Goal: Task Accomplishment & Management: Complete application form

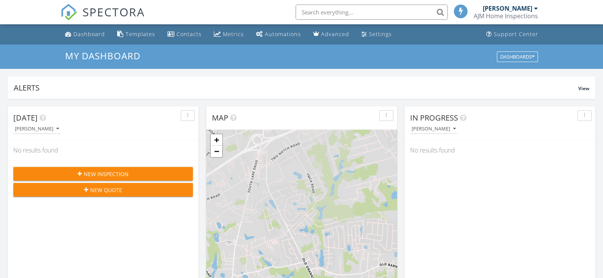
scroll to position [4, 4]
click at [321, 10] on input "text" at bounding box center [372, 12] width 152 height 15
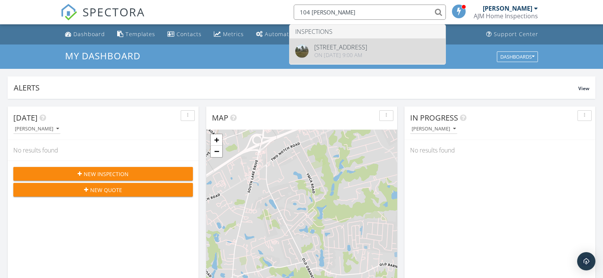
type input "104 [PERSON_NAME]"
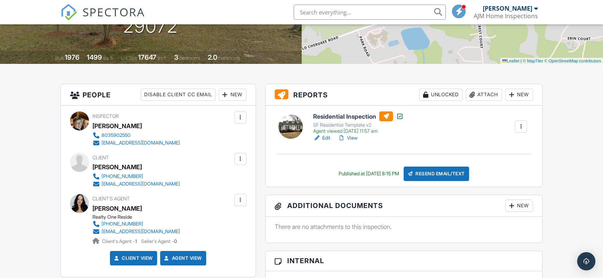
scroll to position [152, 0]
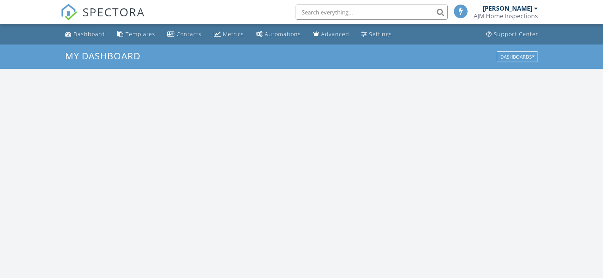
scroll to position [704, 615]
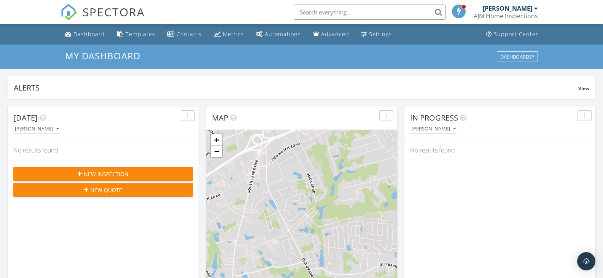
click at [108, 171] on span "New Inspection" at bounding box center [106, 174] width 45 height 8
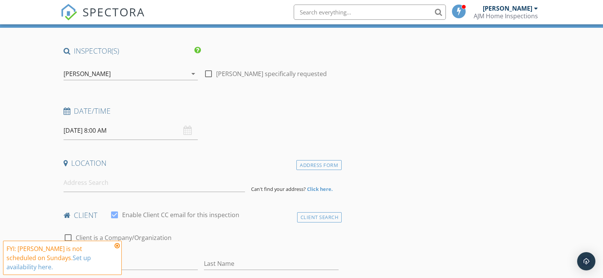
scroll to position [76, 0]
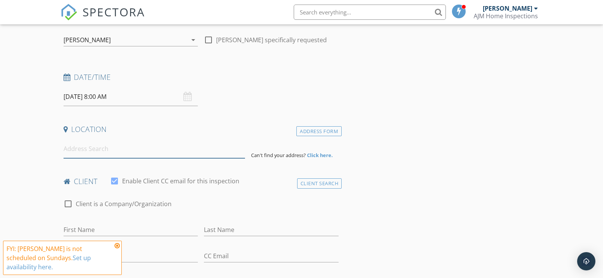
click at [85, 148] on input at bounding box center [154, 149] width 181 height 19
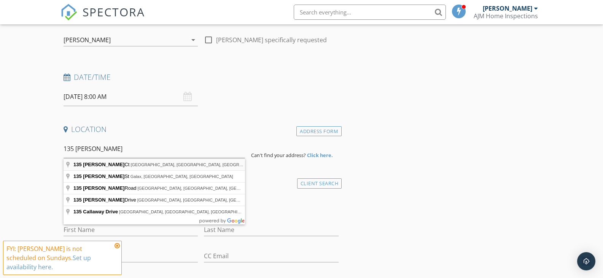
type input "135 Calloway Ct, Columbia, SC, USA"
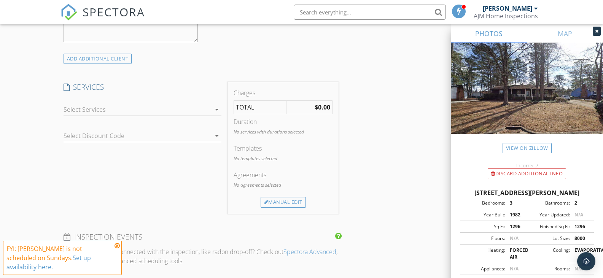
scroll to position [571, 0]
drag, startPoint x: 219, startPoint y: 108, endPoint x: 213, endPoint y: 105, distance: 6.9
click at [218, 108] on icon "arrow_drop_down" at bounding box center [216, 105] width 9 height 9
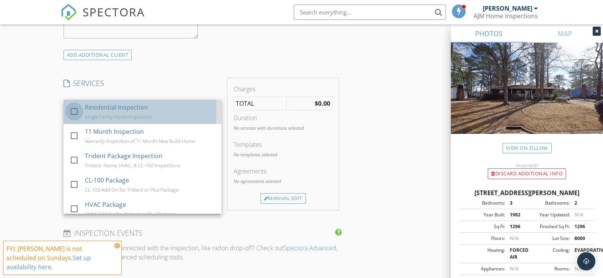
click at [73, 110] on div at bounding box center [74, 111] width 13 height 13
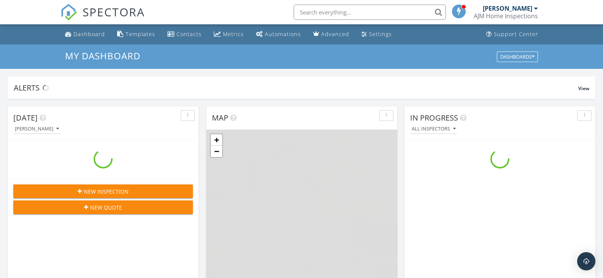
scroll to position [704, 615]
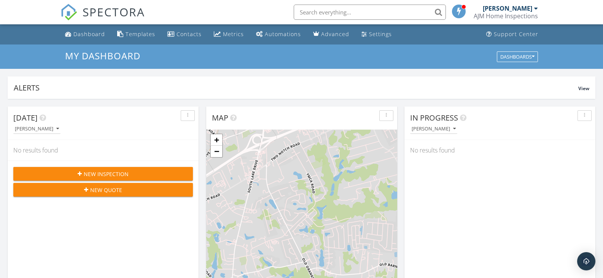
click at [92, 172] on span "New Inspection" at bounding box center [106, 174] width 45 height 8
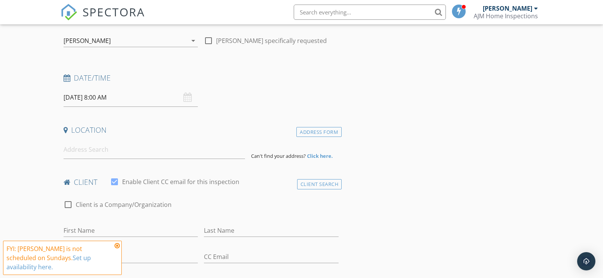
scroll to position [76, 0]
click at [88, 149] on input at bounding box center [154, 149] width 181 height 19
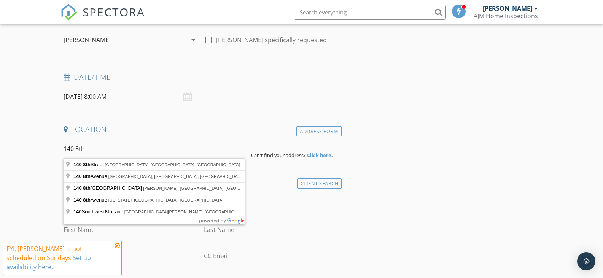
type input "[STREET_ADDRESS]"
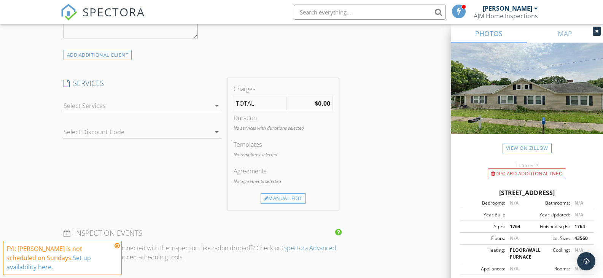
scroll to position [609, 0]
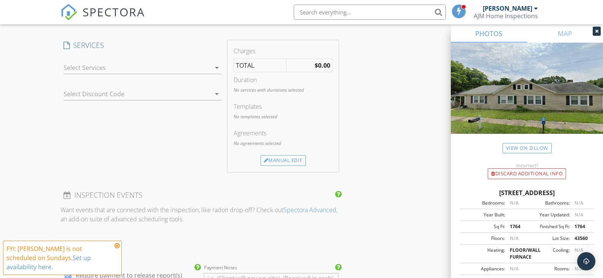
click at [216, 68] on icon "arrow_drop_down" at bounding box center [216, 67] width 9 height 9
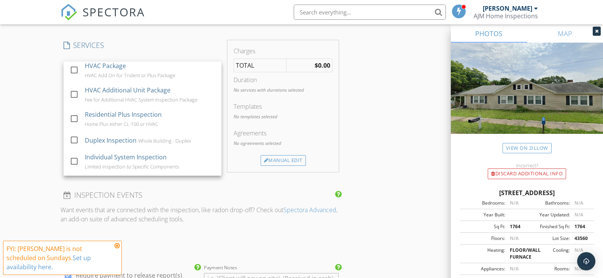
scroll to position [114, 0]
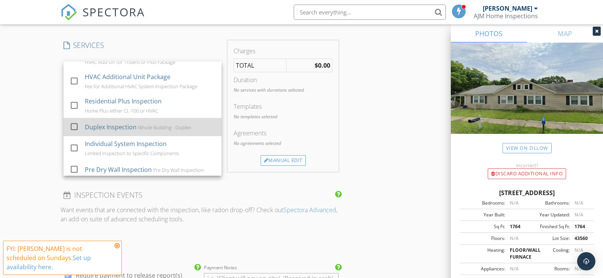
click at [73, 127] on div at bounding box center [74, 126] width 13 height 13
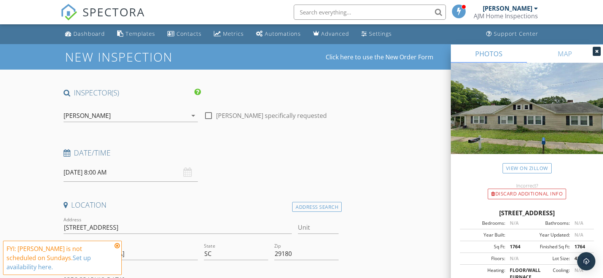
scroll to position [0, 0]
